Goal: Task Accomplishment & Management: Manage account settings

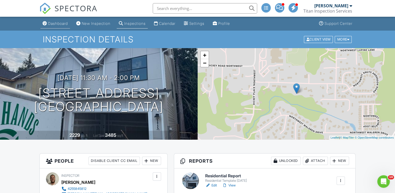
click at [55, 24] on div "Dashboard" at bounding box center [58, 23] width 20 height 4
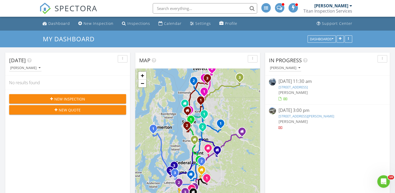
click at [305, 116] on link "3911 McCormick Vlg Dr, Bremerton, WA 98312" at bounding box center [307, 116] width 56 height 5
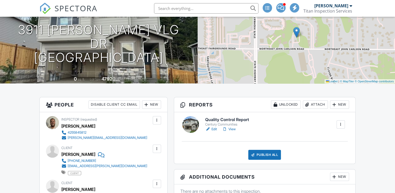
drag, startPoint x: 0, startPoint y: 0, endPoint x: 214, endPoint y: 128, distance: 249.3
click at [214, 128] on link "Edit" at bounding box center [211, 128] width 12 height 5
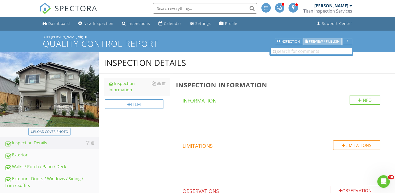
click at [315, 40] on span "Preview / Publish" at bounding box center [324, 41] width 31 height 3
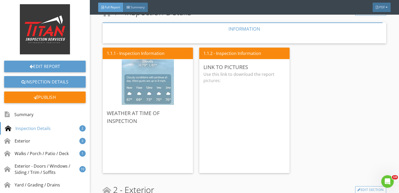
scroll to position [184, 0]
click at [275, 68] on div "Edit" at bounding box center [278, 66] width 17 height 9
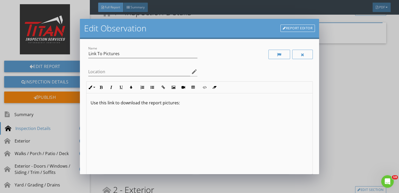
click at [186, 102] on p "Use this link to download the report pictures:" at bounding box center [200, 102] width 218 height 6
click at [162, 87] on icon "button" at bounding box center [164, 87] width 4 height 4
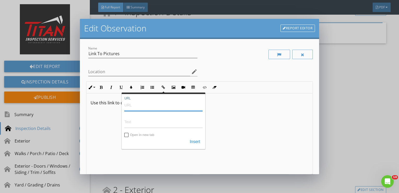
click at [151, 106] on input "URL" at bounding box center [163, 104] width 78 height 13
paste input "[URL][DOMAIN_NAME]"
type input "https://titaninspectionservices0611.sharepoint.com/:f:/s/TitanInspectionService…"
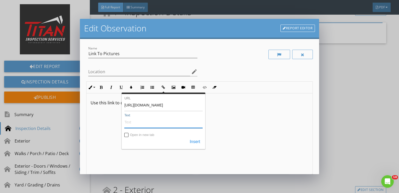
click at [141, 123] on input "Text" at bounding box center [163, 121] width 78 height 13
paste input "https://titaninspectionservices0611.sharepoint.com/:f:/s/TitanInspectionService…"
type input "https://titaninspectionservices0611.sharepoint.com/:f:/s/TitanInspectionService…"
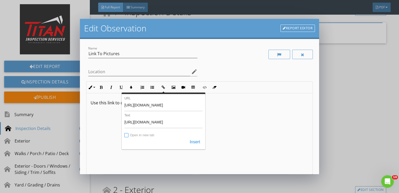
click at [127, 135] on input "Open in new tab" at bounding box center [127, 135] width 4 height 4
checkbox input "true"
click at [194, 140] on button "Insert" at bounding box center [195, 141] width 16 height 9
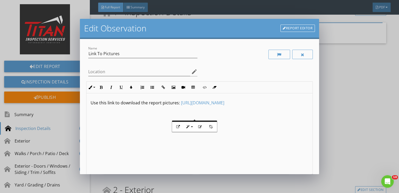
click at [194, 140] on div "Use this link to download the report pictures: ​ https://titaninspectionservice…" at bounding box center [199, 134] width 226 height 83
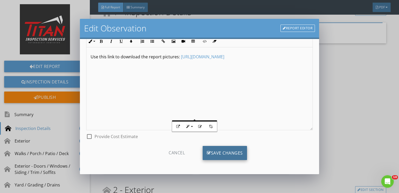
click at [209, 150] on div "Save Changes" at bounding box center [225, 153] width 44 height 14
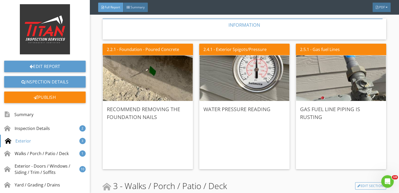
scroll to position [366, 0]
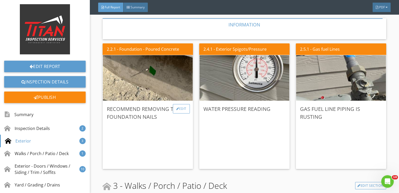
click at [179, 108] on div "Edit" at bounding box center [181, 108] width 17 height 9
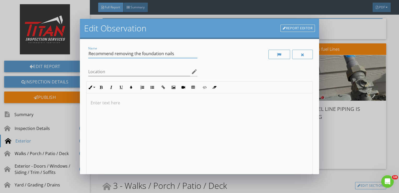
click at [133, 55] on input "Recommend removing the foundation nails" at bounding box center [142, 53] width 109 height 9
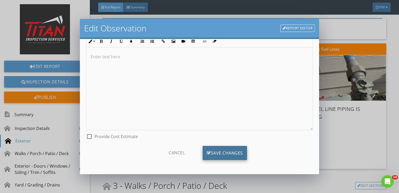
type input "Remove the foundation nails"
click at [229, 146] on div "Save Changes" at bounding box center [225, 153] width 44 height 14
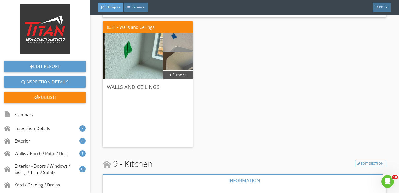
scroll to position [1837, 0]
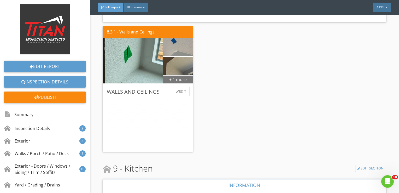
click at [176, 80] on div "+ 1 more" at bounding box center [178, 79] width 30 height 8
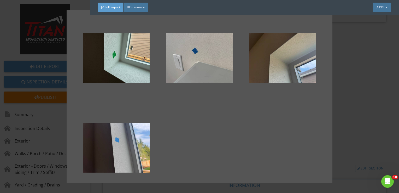
click at [346, 134] on div at bounding box center [199, 96] width 399 height 193
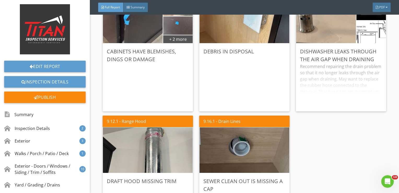
scroll to position [2184, 0]
click at [371, 51] on div "Edit" at bounding box center [374, 50] width 17 height 9
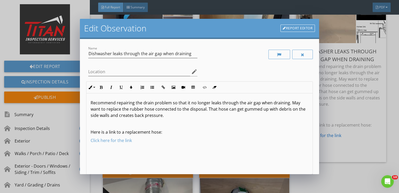
click at [136, 143] on p "Click here for the link" at bounding box center [200, 140] width 218 height 6
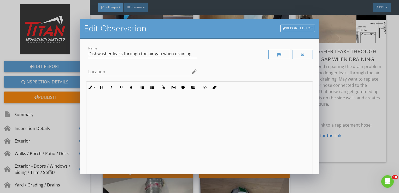
scroll to position [46, 0]
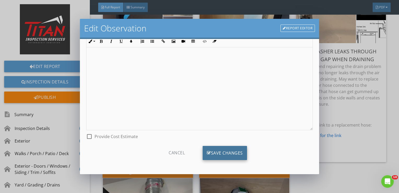
click at [220, 153] on div "Save Changes" at bounding box center [225, 153] width 44 height 14
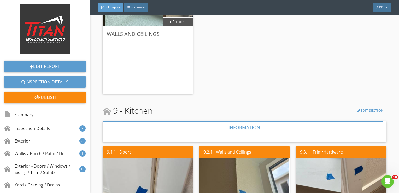
scroll to position [1891, 0]
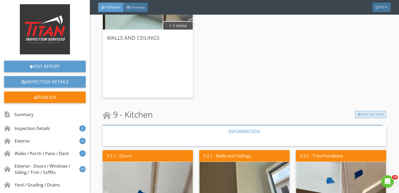
click at [358, 112] on link "Edit Section" at bounding box center [370, 114] width 31 height 7
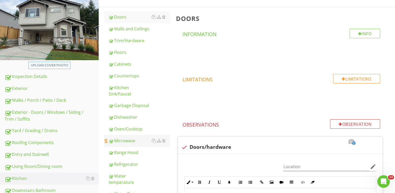
scroll to position [66, 0]
click at [131, 115] on div "Dishwasher" at bounding box center [139, 117] width 61 height 6
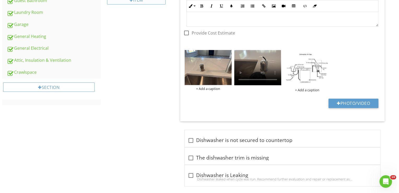
scroll to position [345, 0]
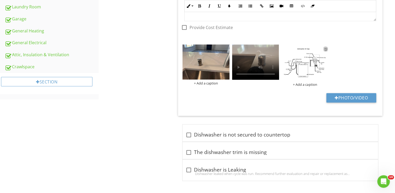
click at [325, 48] on div at bounding box center [325, 48] width 3 height 4
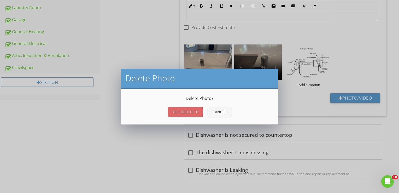
click at [180, 114] on div "Yes, Delete it!" at bounding box center [185, 111] width 26 height 5
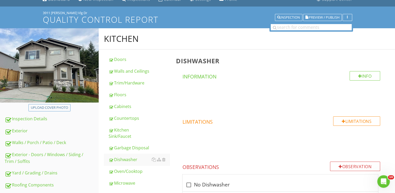
scroll to position [0, 0]
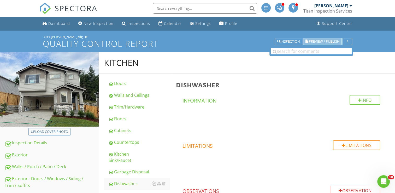
click at [313, 44] on button "Preview / Publish" at bounding box center [322, 41] width 39 height 7
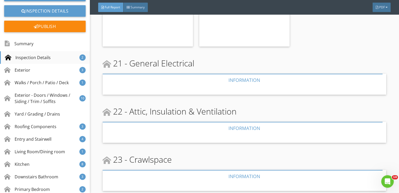
scroll to position [71, 0]
click at [43, 127] on div "Roofing Components" at bounding box center [30, 126] width 52 height 6
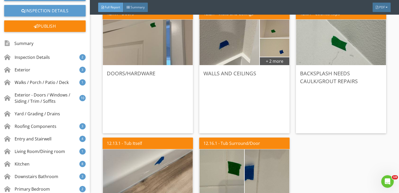
scroll to position [2824, 0]
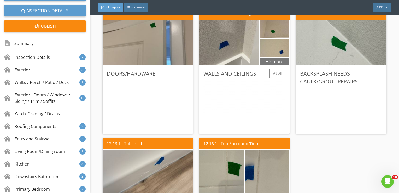
click at [270, 59] on div "+ 2 more" at bounding box center [275, 61] width 30 height 8
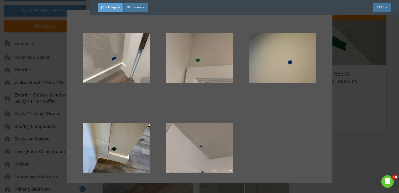
click at [213, 73] on div at bounding box center [199, 57] width 66 height 63
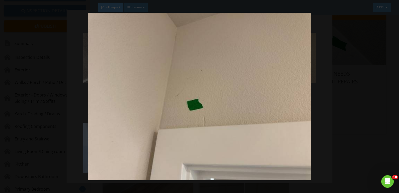
click at [334, 77] on img at bounding box center [199, 96] width 363 height 167
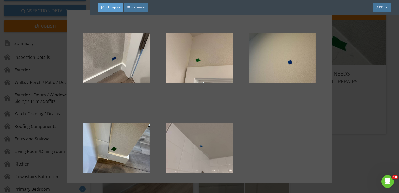
click at [333, 113] on div at bounding box center [199, 96] width 399 height 193
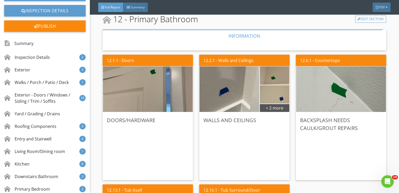
scroll to position [2778, 0]
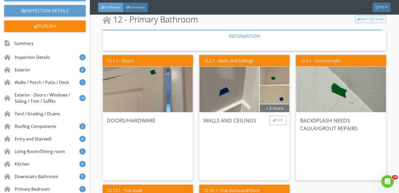
click at [271, 107] on div "+ 2 more" at bounding box center [275, 108] width 30 height 8
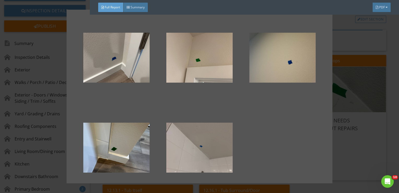
click at [394, 85] on div at bounding box center [199, 96] width 399 height 193
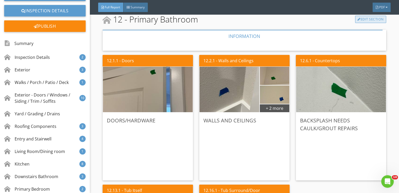
click at [362, 20] on link "Edit Section" at bounding box center [370, 19] width 31 height 7
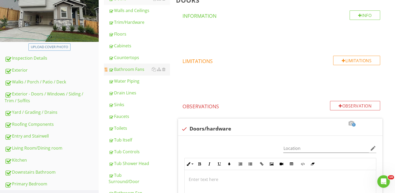
scroll to position [85, 0]
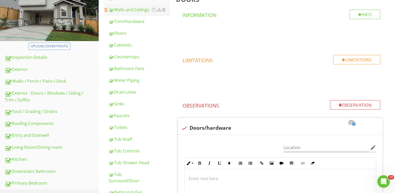
click at [140, 12] on div "Walls and Ceilings" at bounding box center [139, 10] width 61 height 6
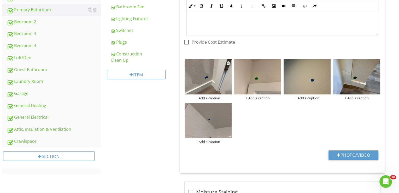
scroll to position [271, 0]
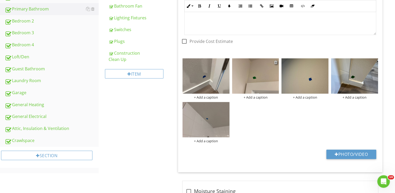
click at [275, 61] on div at bounding box center [275, 62] width 3 height 4
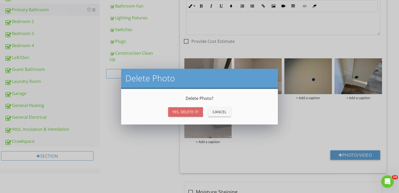
click at [191, 112] on div "Yes, Delete it!" at bounding box center [185, 111] width 26 height 5
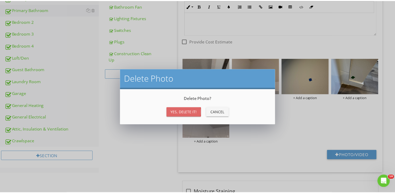
scroll to position [250, 0]
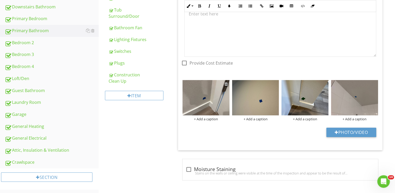
click at [227, 83] on div at bounding box center [226, 84] width 3 height 4
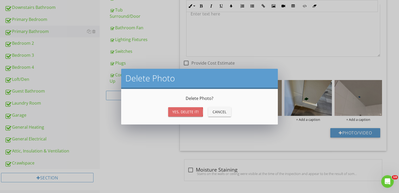
click at [195, 114] on div "Yes, Delete it!" at bounding box center [185, 111] width 26 height 5
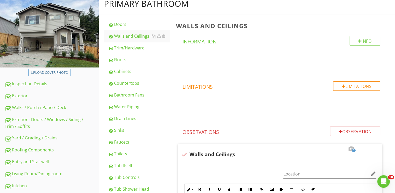
scroll to position [60, 0]
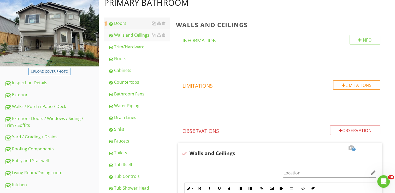
click at [134, 27] on link "Doors" at bounding box center [139, 22] width 61 height 11
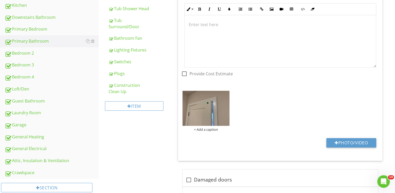
scroll to position [240, 0]
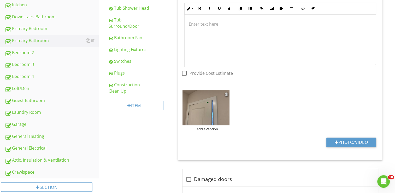
click at [227, 93] on div at bounding box center [226, 94] width 3 height 4
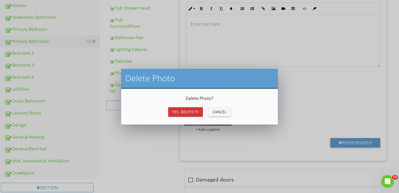
click at [189, 111] on div "Yes, Delete it!" at bounding box center [185, 111] width 26 height 5
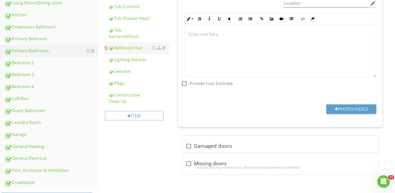
scroll to position [230, 0]
click at [152, 69] on div at bounding box center [154, 71] width 4 height 4
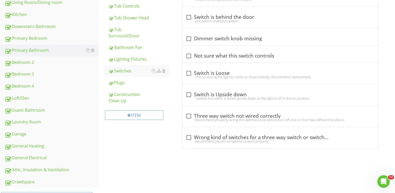
click at [161, 144] on div at bounding box center [197, 96] width 395 height 193
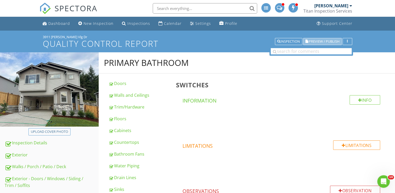
click at [325, 44] on button "Preview / Publish" at bounding box center [322, 41] width 39 height 7
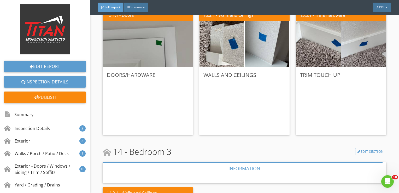
scroll to position [3262, 0]
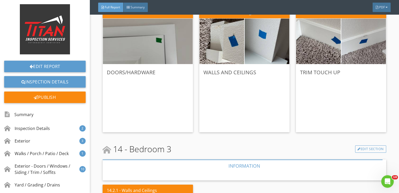
click at [325, 44] on img at bounding box center [319, 41] width 112 height 84
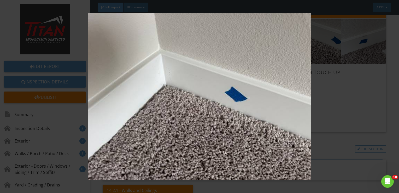
click at [325, 44] on img at bounding box center [199, 96] width 363 height 167
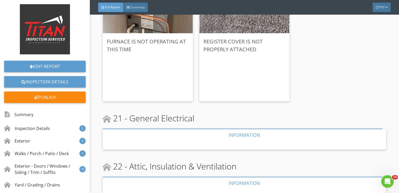
scroll to position [4984, 0]
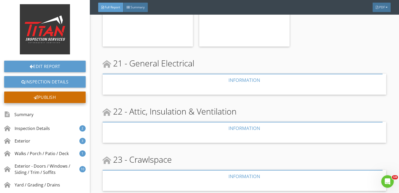
click at [64, 96] on div "Publish" at bounding box center [44, 96] width 81 height 11
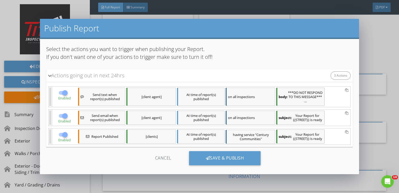
scroll to position [5, 0]
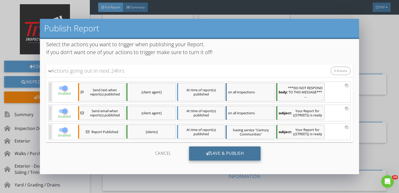
click at [224, 149] on div "Save & Publish" at bounding box center [225, 153] width 72 height 14
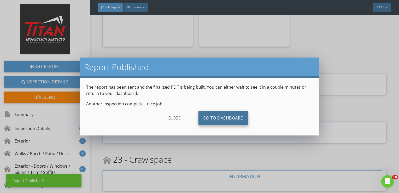
click at [219, 123] on link "Go To Dashboard" at bounding box center [223, 118] width 50 height 14
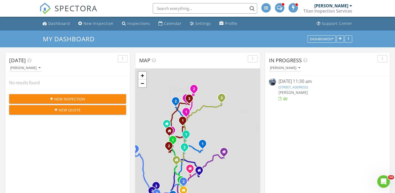
click at [303, 86] on link "5045 NW Cedarside Lp, Silverdale, WA 98383" at bounding box center [293, 87] width 29 height 5
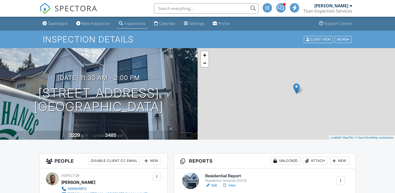
click at [214, 183] on link "Edit" at bounding box center [211, 185] width 12 height 5
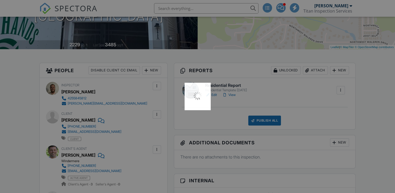
scroll to position [90, 0]
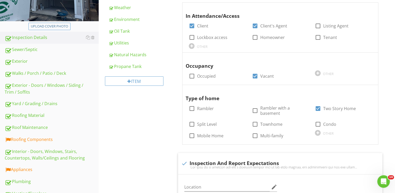
scroll to position [106, 0]
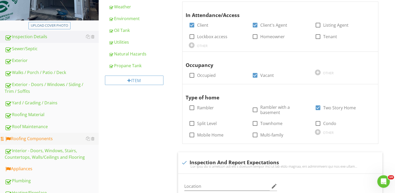
click at [41, 138] on div "Roofing Components" at bounding box center [52, 138] width 94 height 7
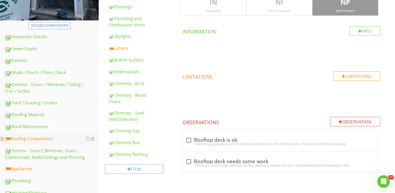
click at [41, 138] on div "Roofing Components" at bounding box center [52, 138] width 94 height 7
click at [118, 51] on div "Gutters" at bounding box center [139, 48] width 61 height 6
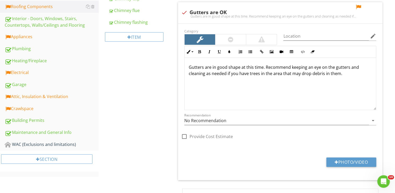
scroll to position [238, 0]
click at [360, 6] on div at bounding box center [358, 6] width 6 height 5
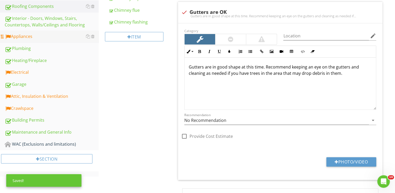
click at [43, 32] on link "Appliances" at bounding box center [52, 37] width 94 height 12
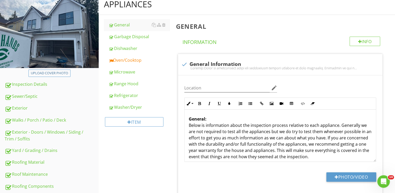
scroll to position [56, 0]
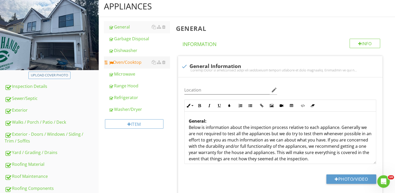
click at [138, 65] on link "Oven/Cooktop" at bounding box center [139, 61] width 61 height 11
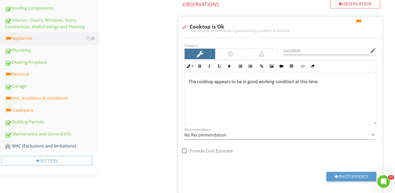
scroll to position [237, 0]
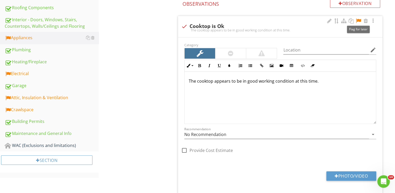
click at [358, 20] on div at bounding box center [358, 20] width 6 height 5
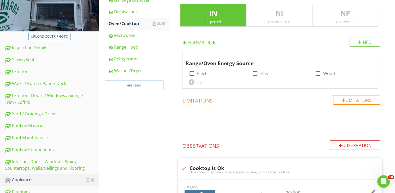
scroll to position [94, 0]
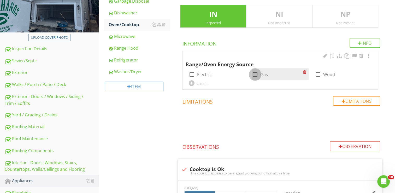
click at [254, 75] on div at bounding box center [255, 74] width 9 height 9
checkbox input "true"
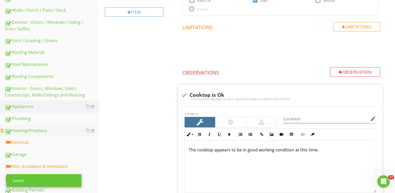
scroll to position [168, 0]
click at [40, 139] on div "Electrical" at bounding box center [52, 142] width 94 height 7
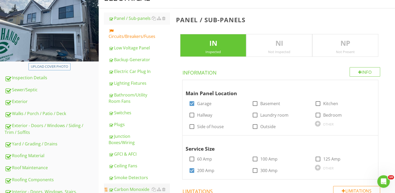
scroll to position [63, 0]
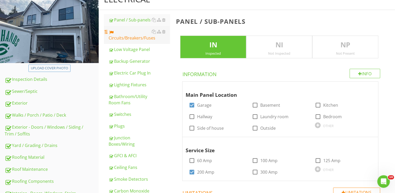
click at [136, 36] on div "Circuits/Breakers/Fuses" at bounding box center [139, 34] width 61 height 13
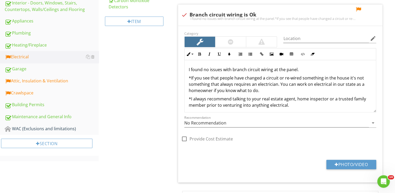
scroll to position [254, 0]
click at [359, 8] on div at bounding box center [358, 9] width 6 height 5
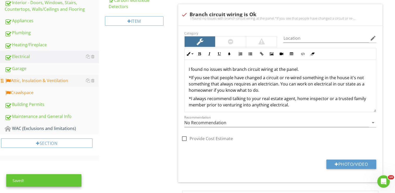
click at [56, 78] on div "Attic, Insulation & Ventilation" at bounding box center [52, 80] width 94 height 7
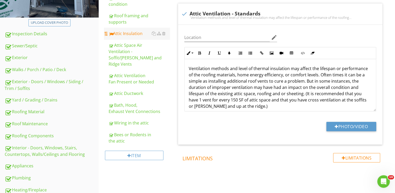
scroll to position [109, 0]
click at [133, 36] on div "Attic Insulation" at bounding box center [139, 34] width 61 height 6
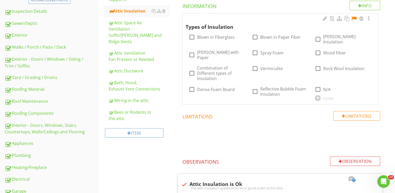
scroll to position [128, 0]
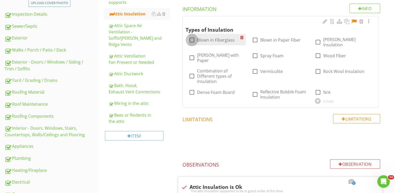
click at [192, 39] on div at bounding box center [192, 40] width 9 height 9
checkbox input "true"
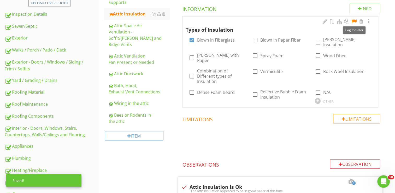
click at [351, 21] on div at bounding box center [354, 21] width 6 height 5
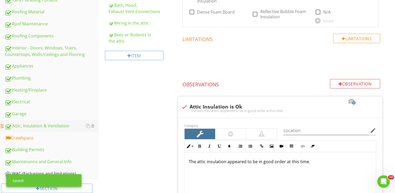
scroll to position [211, 0]
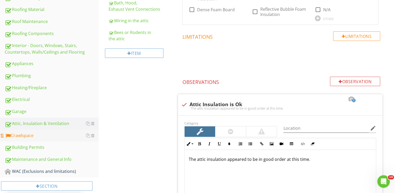
click at [62, 132] on div "Crawlspace" at bounding box center [52, 135] width 94 height 7
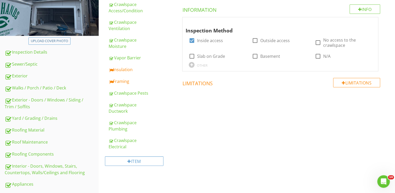
scroll to position [90, 0]
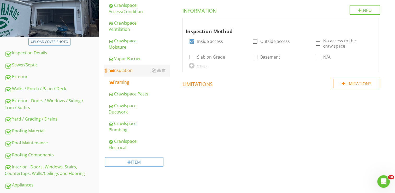
click at [132, 70] on div "Insulation" at bounding box center [139, 70] width 61 height 6
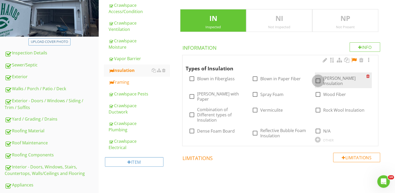
click at [320, 77] on div at bounding box center [318, 80] width 9 height 9
checkbox input "true"
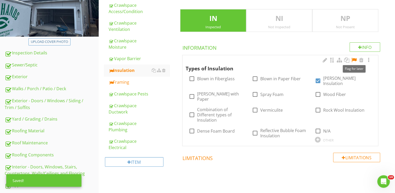
click at [354, 58] on div at bounding box center [354, 59] width 6 height 5
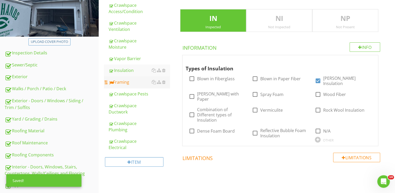
click at [140, 81] on div "Framing" at bounding box center [139, 82] width 61 height 6
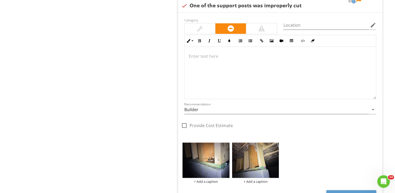
scroll to position [548, 0]
click at [232, 63] on div at bounding box center [280, 72] width 191 height 52
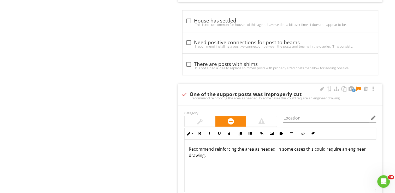
scroll to position [459, 0]
click at [356, 87] on div at bounding box center [358, 88] width 6 height 5
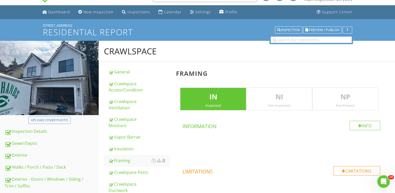
scroll to position [0, 0]
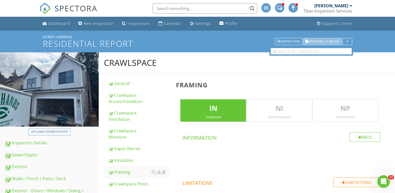
click at [312, 43] on span "Preview / Publish" at bounding box center [324, 41] width 31 height 3
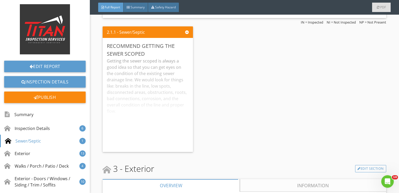
scroll to position [783, 0]
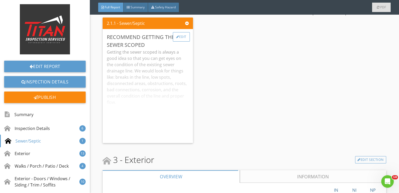
click at [183, 38] on div "Edit" at bounding box center [181, 36] width 17 height 9
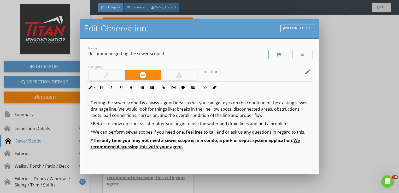
click at [102, 76] on div at bounding box center [107, 75] width 36 height 10
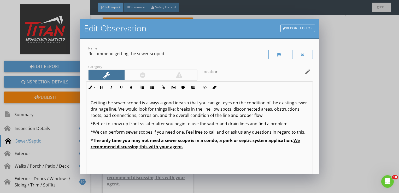
scroll to position [64, 0]
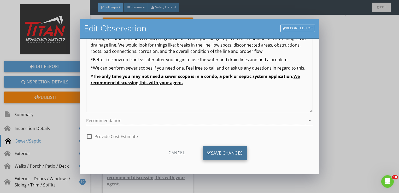
click at [218, 157] on div "Save Changes" at bounding box center [225, 153] width 44 height 14
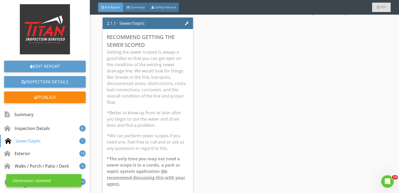
scroll to position [2, 0]
click at [162, 132] on p "*We can perform sewer scopes if you need one. Feel free to call and or ask us a…" at bounding box center [148, 141] width 82 height 19
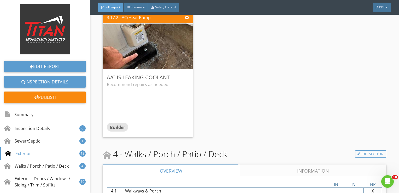
scroll to position [1606, 0]
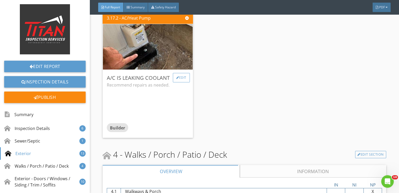
click at [179, 77] on div "Edit" at bounding box center [181, 77] width 17 height 9
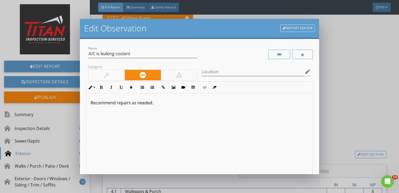
click at [170, 97] on div "Recommend repairs as needed." at bounding box center [199, 134] width 226 height 83
type textarea "<p>Recommend repairs</p>"
type textarea "<p>Recommend repairs.</p>"
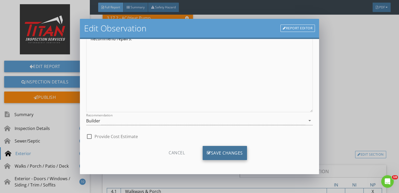
click at [212, 150] on div "Save Changes" at bounding box center [225, 153] width 44 height 14
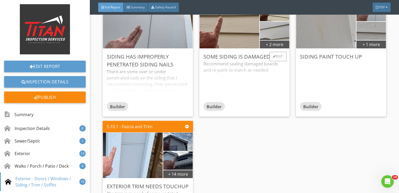
scroll to position [2513, 0]
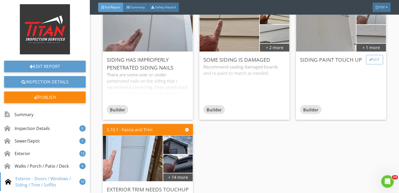
click at [368, 55] on div "Edit" at bounding box center [374, 59] width 17 height 9
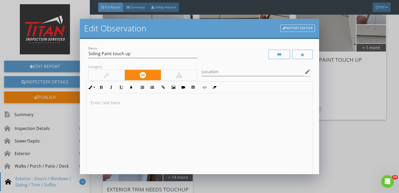
click at [225, 101] on p at bounding box center [200, 102] width 218 height 6
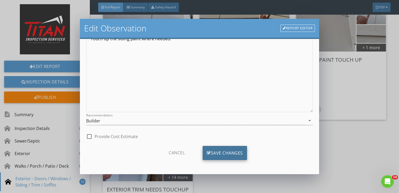
click at [217, 159] on div "Cancel Save Changes" at bounding box center [199, 155] width 227 height 18
click at [221, 153] on div "Save Changes" at bounding box center [225, 153] width 44 height 14
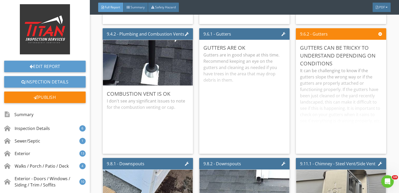
scroll to position [3921, 0]
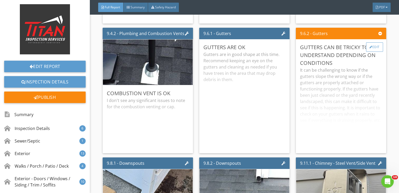
click at [372, 45] on div "Edit" at bounding box center [374, 46] width 17 height 9
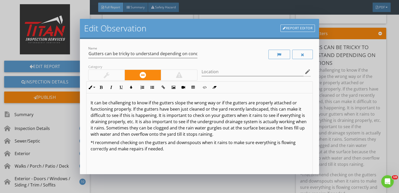
click at [112, 74] on div at bounding box center [107, 75] width 36 height 10
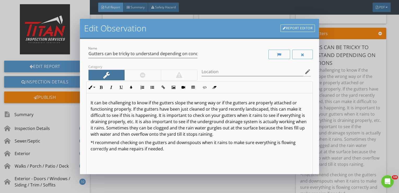
scroll to position [64, 0]
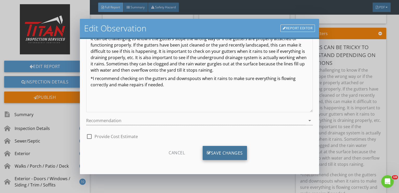
click at [211, 148] on div "Save Changes" at bounding box center [225, 153] width 44 height 14
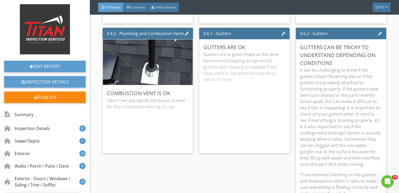
scroll to position [2, 0]
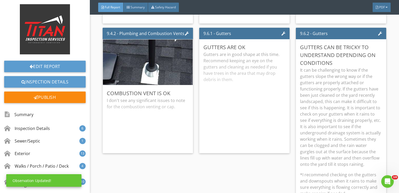
click at [66, 104] on div "Edit Report Inspection Details Publish" at bounding box center [45, 55] width 90 height 103
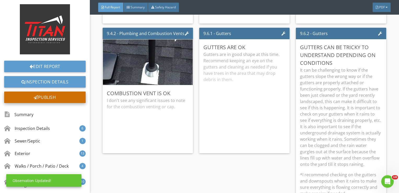
click at [65, 99] on div "Publish" at bounding box center [44, 96] width 81 height 11
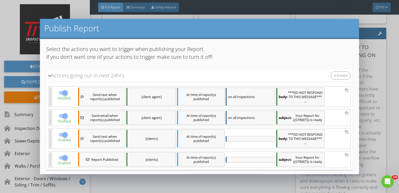
scroll to position [27, 0]
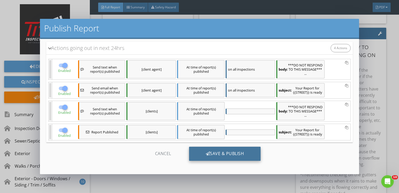
click at [222, 151] on div "Save & Publish" at bounding box center [225, 154] width 72 height 14
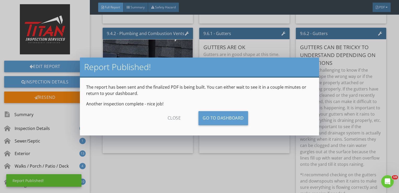
click at [173, 120] on div "close" at bounding box center [174, 118] width 47 height 14
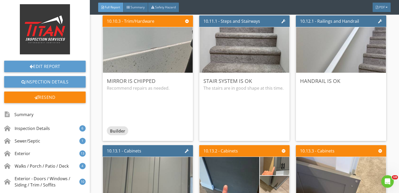
scroll to position [4811, 0]
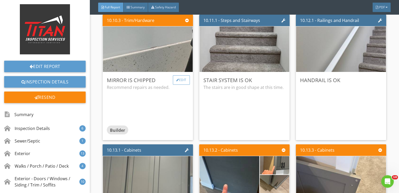
click at [176, 78] on div at bounding box center [177, 79] width 3 height 3
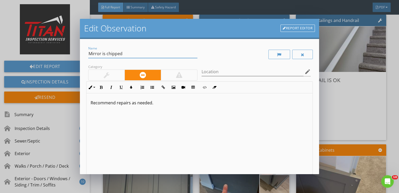
click at [101, 54] on input "Mirror is chipped" at bounding box center [142, 53] width 109 height 9
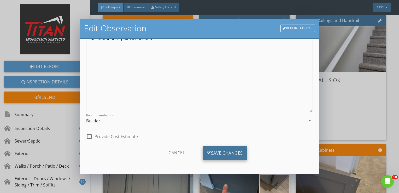
type input "Mirror trim is chipped"
click at [214, 147] on div "Save Changes" at bounding box center [225, 153] width 44 height 14
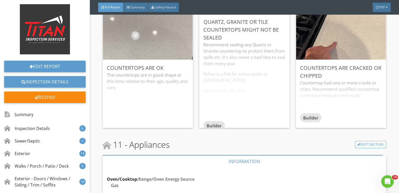
scroll to position [5083, 0]
click at [370, 64] on div "Edit" at bounding box center [374, 66] width 17 height 9
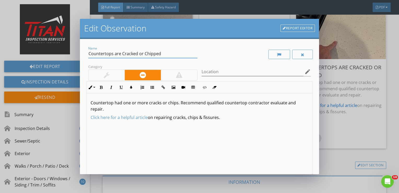
click at [161, 54] on input "Countertops are Cracked or Chipped" at bounding box center [142, 53] width 109 height 9
type input "Countertops are Cracked or Chipped or have a blemish"
click at [177, 103] on p "Countertop had one or more cracks or chips. Recommend qualified countertop cont…" at bounding box center [200, 105] width 218 height 13
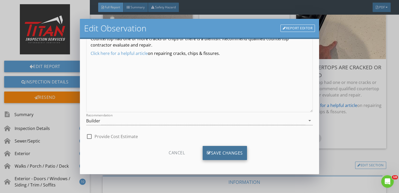
click at [221, 151] on div "Save Changes" at bounding box center [225, 153] width 44 height 14
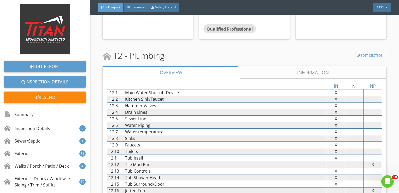
scroll to position [5826, 0]
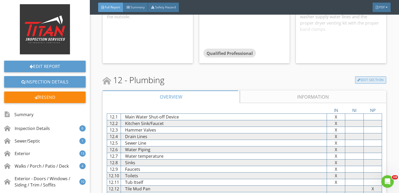
click at [367, 83] on link "Edit Section" at bounding box center [370, 79] width 31 height 7
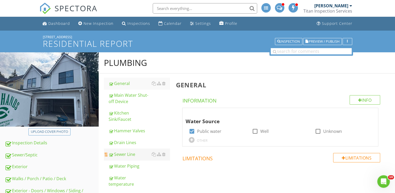
click at [135, 152] on div "Sewer Line" at bounding box center [139, 154] width 61 height 6
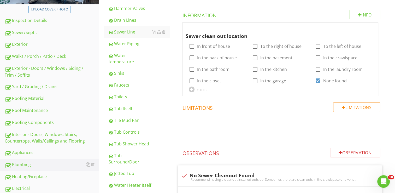
scroll to position [117, 0]
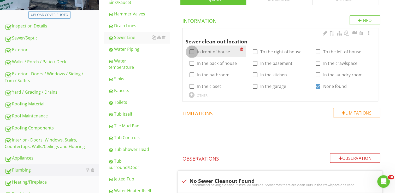
click at [195, 50] on div at bounding box center [192, 51] width 9 height 9
checkbox input "true"
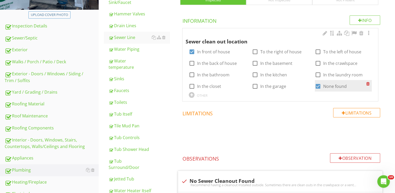
click at [318, 83] on div at bounding box center [318, 86] width 9 height 9
checkbox input "false"
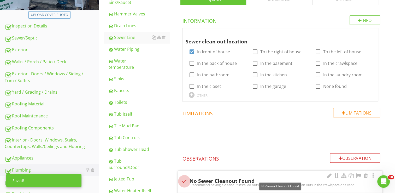
click at [182, 177] on div at bounding box center [184, 181] width 9 height 9
checkbox input "true"
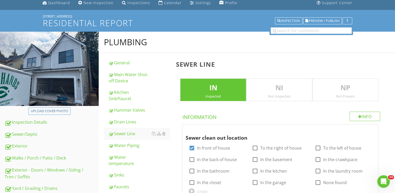
scroll to position [0, 0]
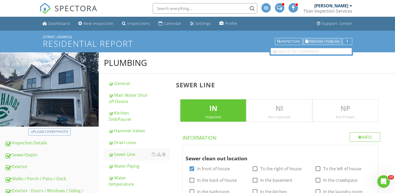
click at [326, 42] on span "Preview / Publish" at bounding box center [324, 41] width 31 height 3
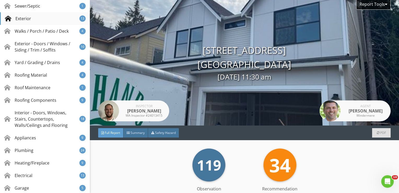
scroll to position [136, 0]
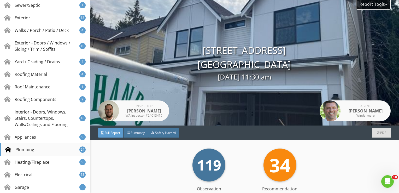
click at [53, 153] on div "Plumbing 24" at bounding box center [45, 149] width 90 height 13
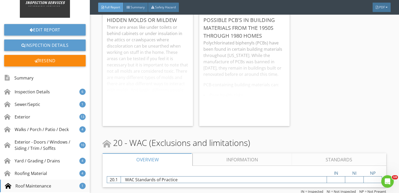
scroll to position [34, 0]
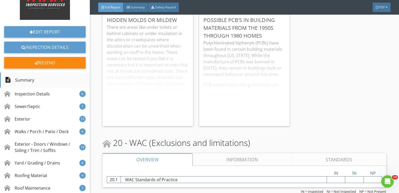
click at [45, 79] on div "Summary" at bounding box center [45, 79] width 90 height 15
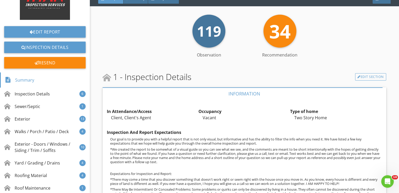
scroll to position [0, 0]
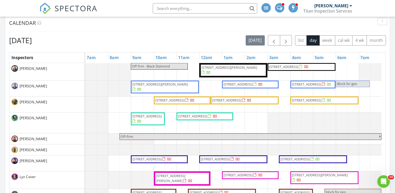
scroll to position [194, 0]
click at [284, 43] on span "button" at bounding box center [286, 41] width 6 height 6
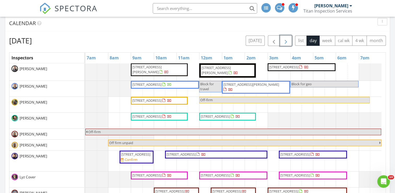
click at [284, 43] on span "button" at bounding box center [286, 41] width 6 height 6
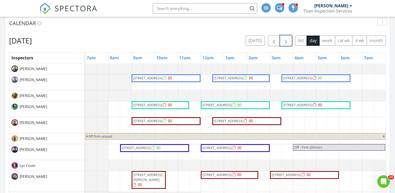
click at [284, 43] on span "button" at bounding box center [286, 41] width 6 height 6
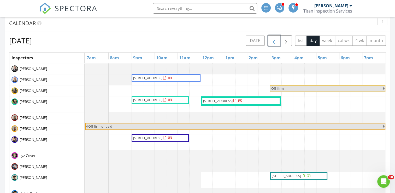
click at [271, 38] on span "button" at bounding box center [274, 41] width 6 height 6
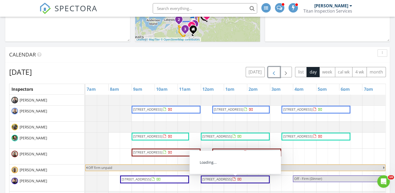
scroll to position [161, 0]
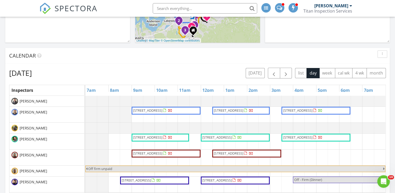
click at [291, 44] on div "[DATE] [PERSON_NAME] No results found New Inspection New Quote Map 1 2 1 2 3 1 …" at bounding box center [197, 123] width 395 height 475
click at [271, 75] on button "button" at bounding box center [274, 73] width 12 height 11
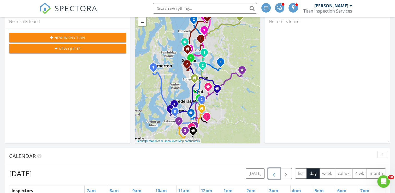
scroll to position [0, 0]
